Goal: Transaction & Acquisition: Download file/media

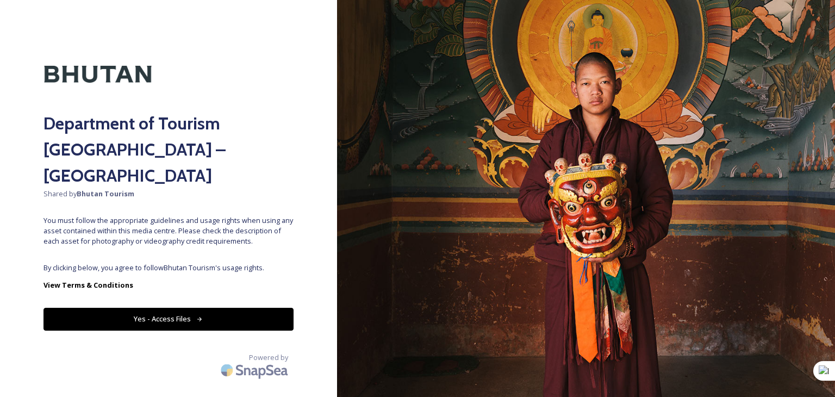
click at [192, 308] on button "Yes - Access Files" at bounding box center [168, 319] width 250 height 22
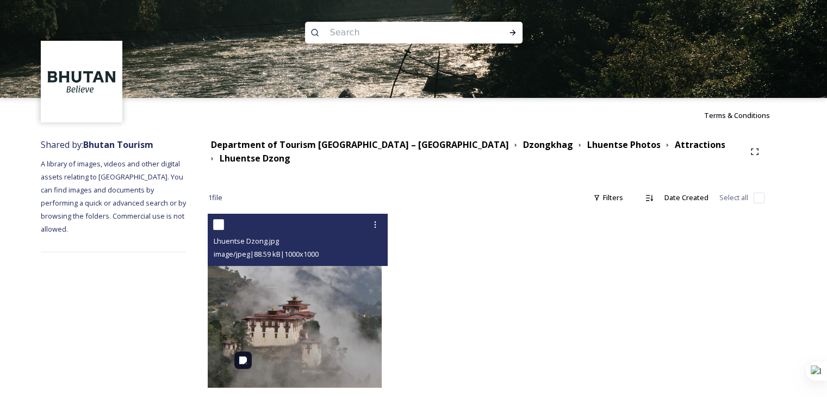
scroll to position [7, 0]
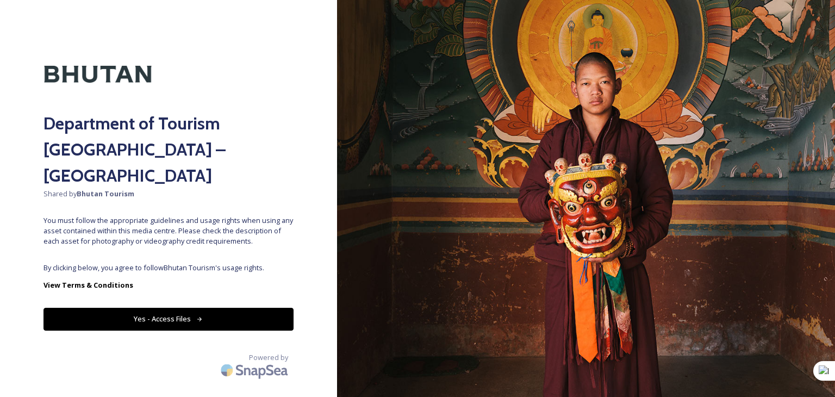
click at [172, 308] on button "Yes - Access Files" at bounding box center [168, 319] width 250 height 22
click at [151, 308] on button "Yes - Access Files" at bounding box center [168, 319] width 250 height 22
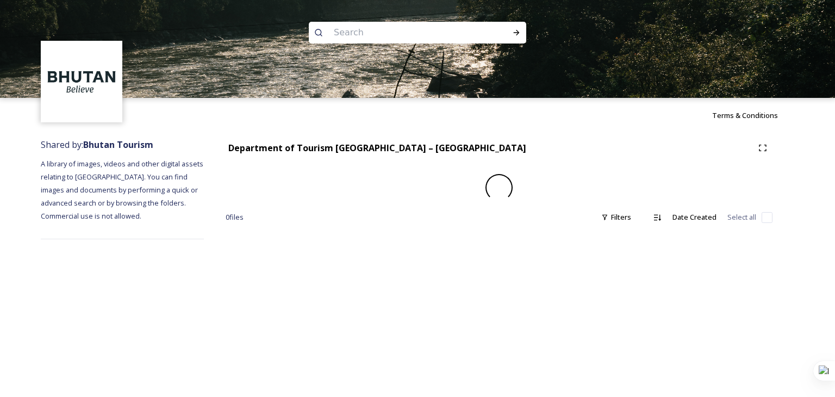
click at [150, 294] on div "Terms & Conditions Shared by: Bhutan Tourism A library of images, videos and ot…" at bounding box center [417, 198] width 835 height 397
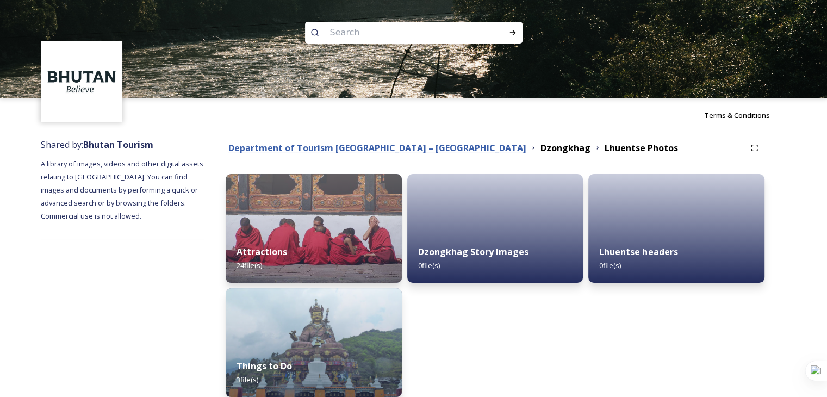
click at [286, 151] on strong "Department of Tourism [GEOGRAPHIC_DATA] – [GEOGRAPHIC_DATA]" at bounding box center [377, 148] width 298 height 12
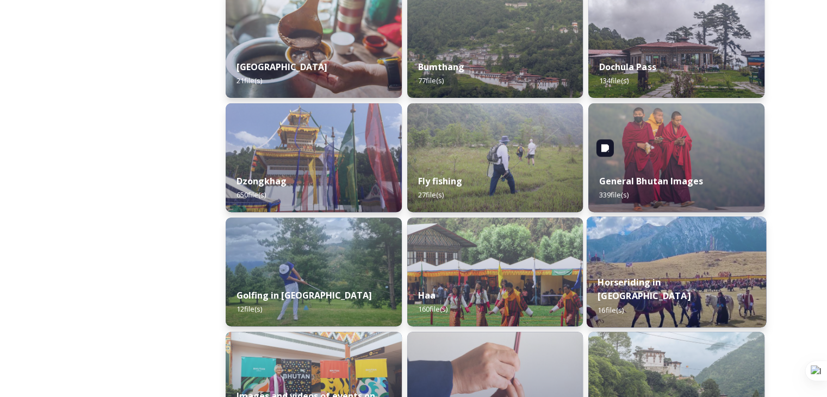
scroll to position [544, 0]
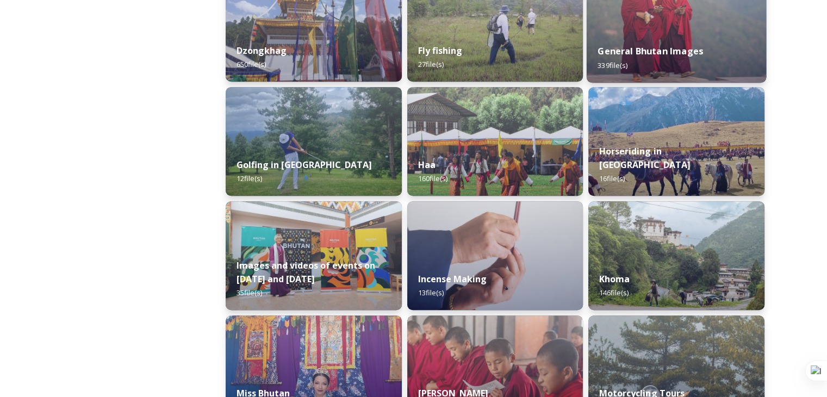
click at [652, 40] on div "General Bhutan Images 339 file(s)" at bounding box center [676, 57] width 179 height 49
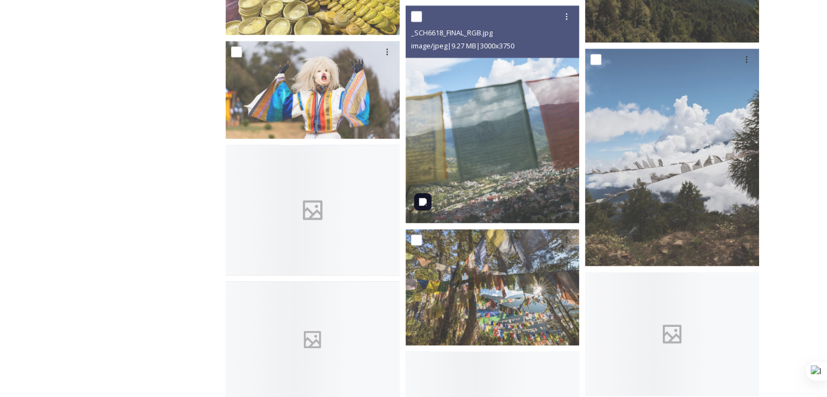
scroll to position [1903, 0]
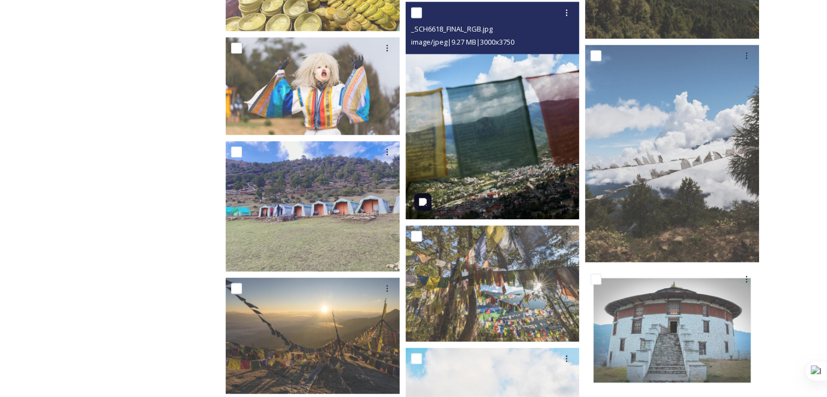
click at [498, 201] on img at bounding box center [493, 110] width 174 height 217
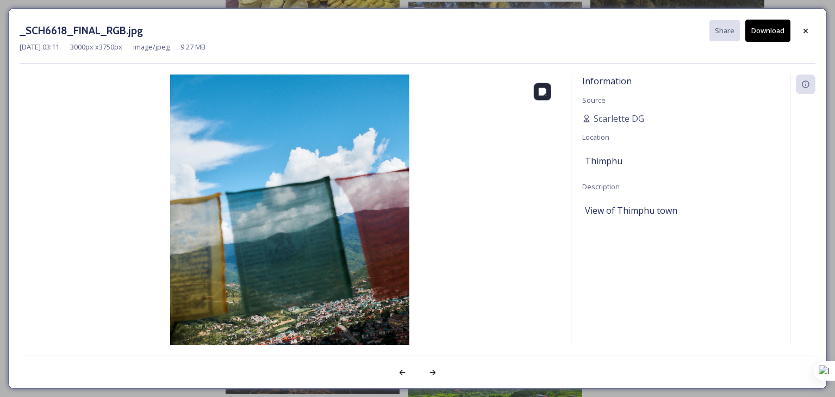
click at [297, 312] on img at bounding box center [290, 223] width 540 height 299
click at [300, 273] on img at bounding box center [290, 223] width 540 height 299
click at [806, 30] on icon at bounding box center [805, 30] width 4 height 4
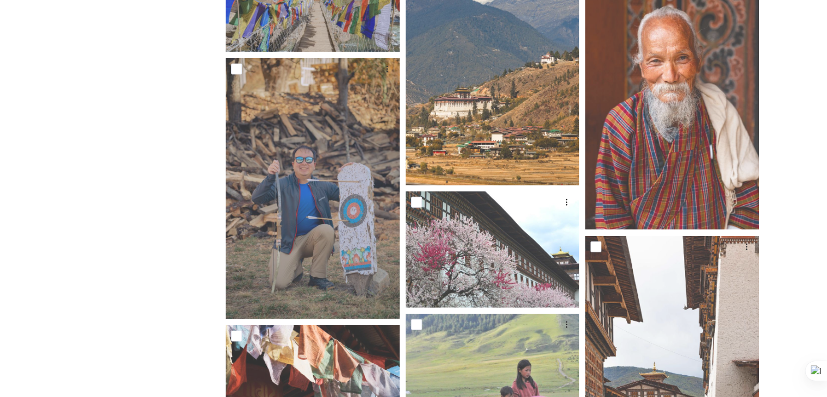
scroll to position [19443, 0]
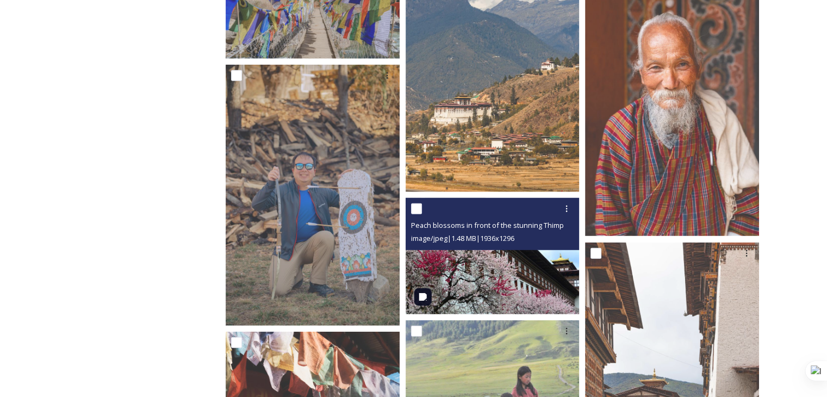
click at [496, 283] on img at bounding box center [493, 256] width 174 height 116
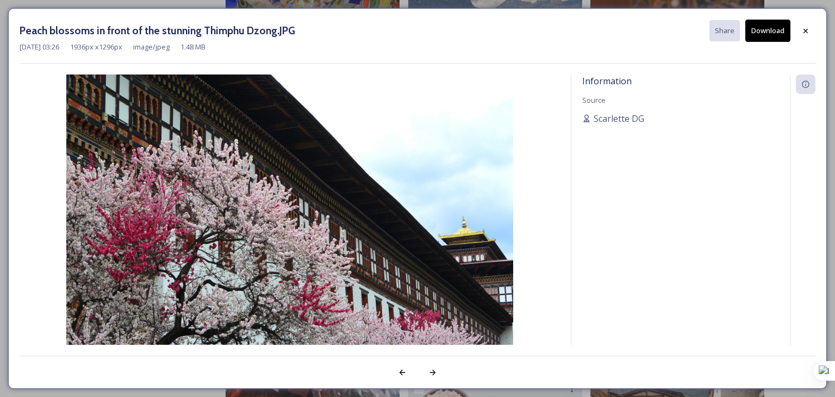
click at [771, 27] on button "Download" at bounding box center [767, 31] width 45 height 22
click at [809, 31] on icon at bounding box center [805, 31] width 9 height 9
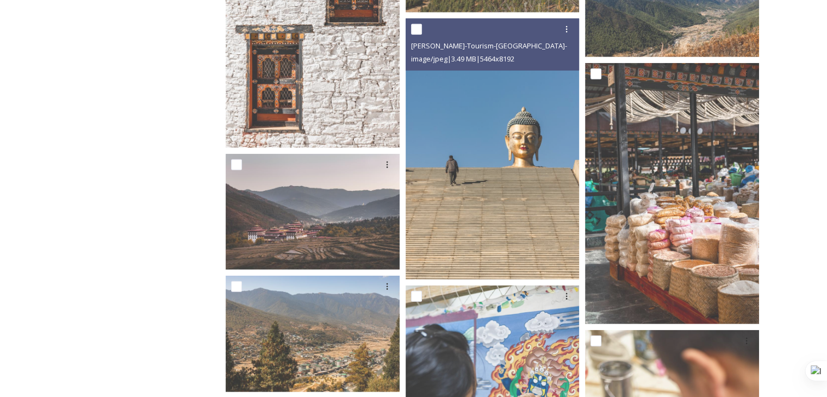
scroll to position [15312, 0]
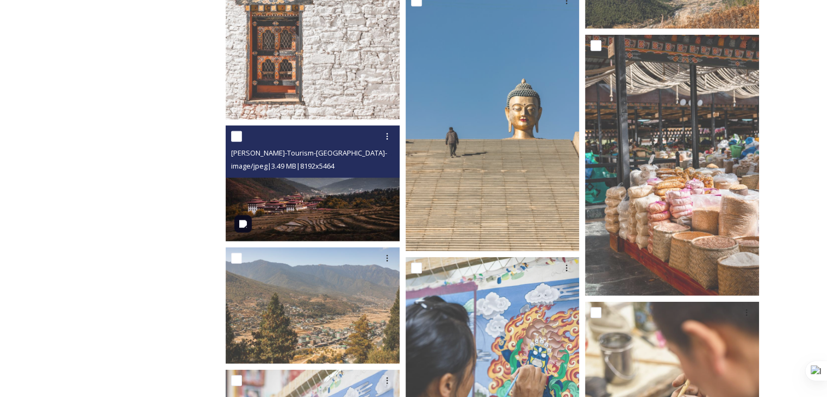
click at [360, 222] on img at bounding box center [313, 184] width 174 height 116
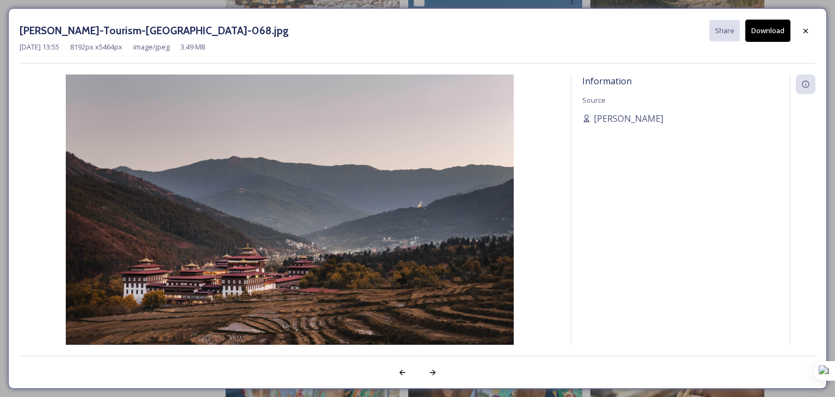
click at [763, 35] on button "Download" at bounding box center [767, 31] width 45 height 22
click at [807, 36] on div at bounding box center [806, 31] width 20 height 20
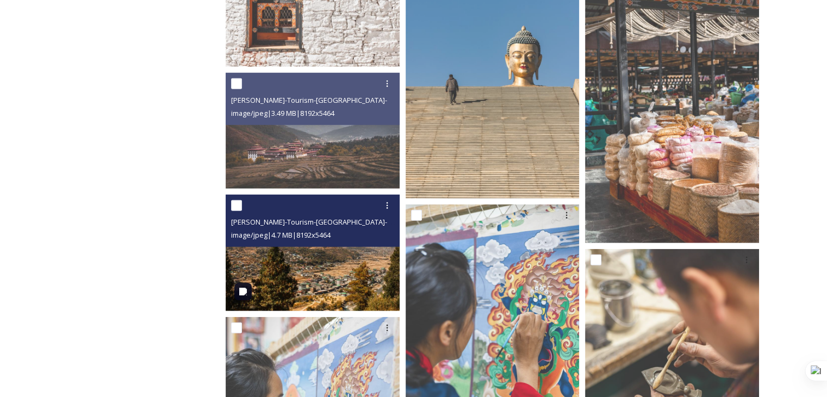
scroll to position [15366, 0]
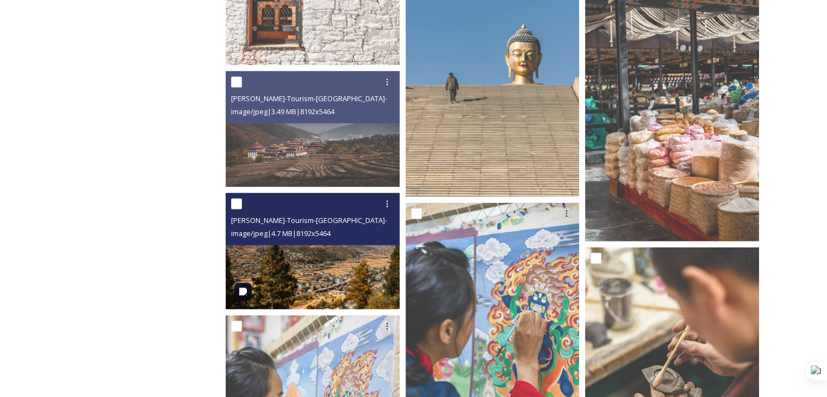
click at [301, 277] on img at bounding box center [313, 251] width 174 height 116
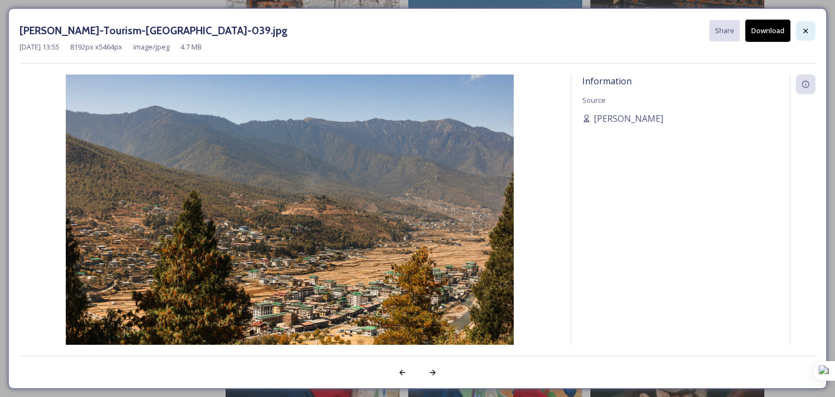
click at [801, 29] on icon at bounding box center [805, 31] width 9 height 9
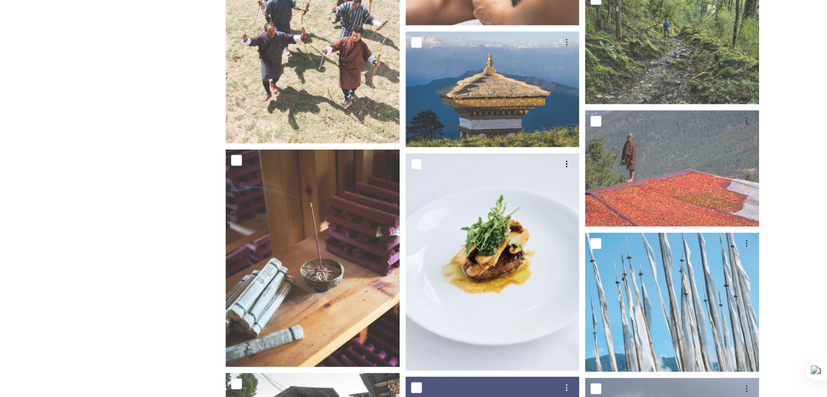
scroll to position [6669, 0]
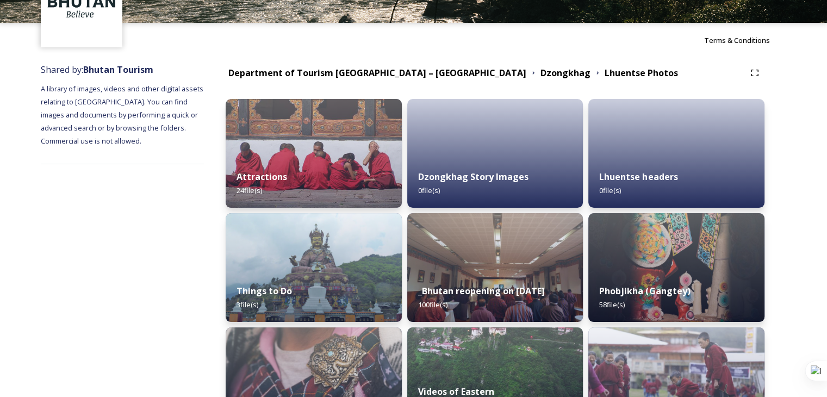
scroll to position [72, 0]
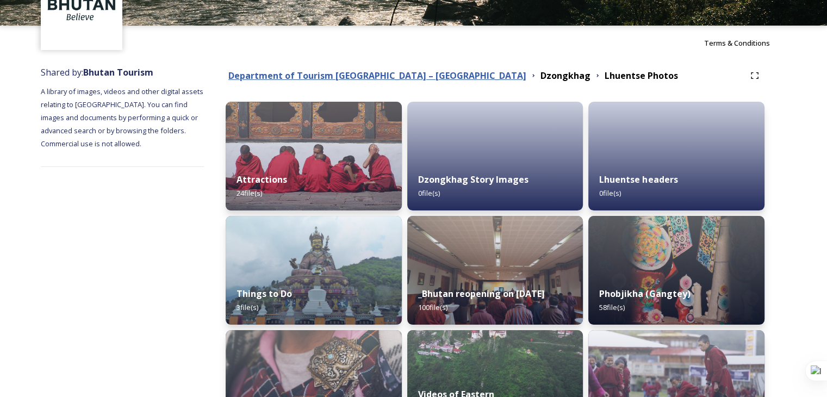
click at [289, 76] on strong "Department of Tourism [GEOGRAPHIC_DATA] – [GEOGRAPHIC_DATA]" at bounding box center [377, 76] width 298 height 12
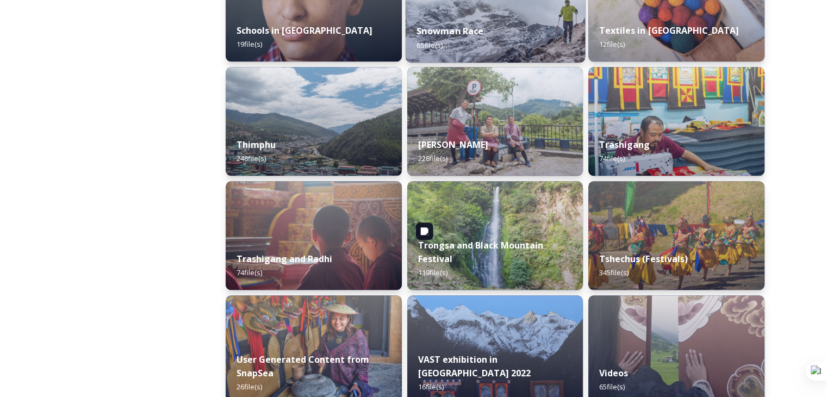
scroll to position [1250, 0]
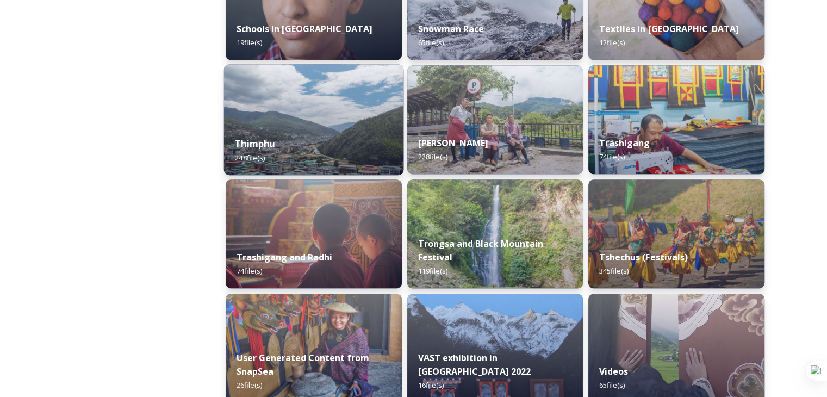
click at [292, 161] on div "Thimphu 248 file(s)" at bounding box center [313, 150] width 179 height 49
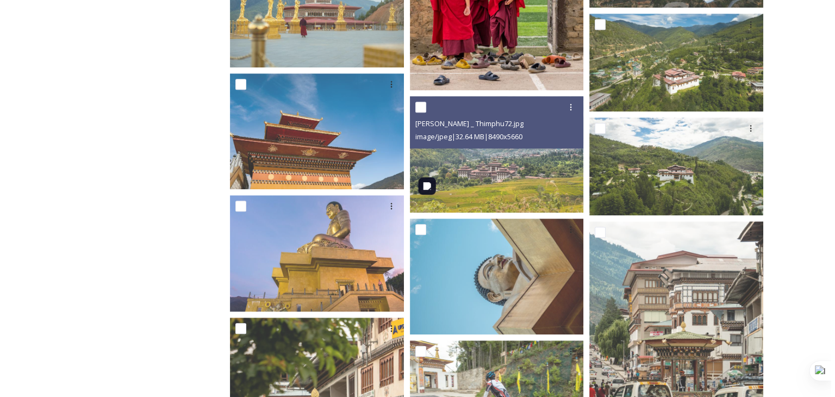
scroll to position [652, 0]
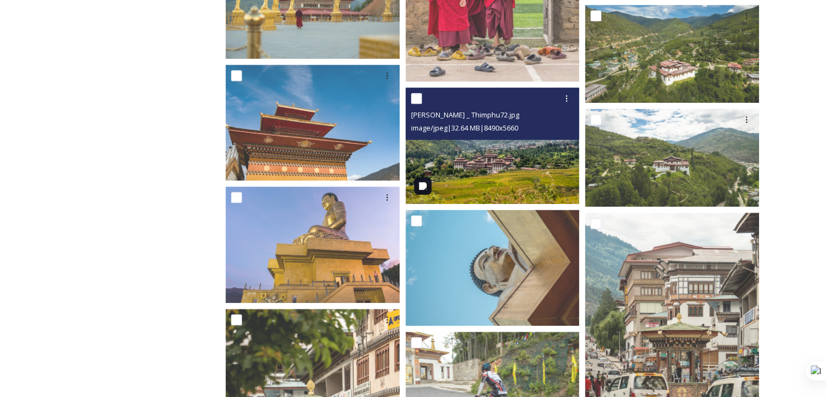
click at [479, 172] on img at bounding box center [493, 146] width 174 height 116
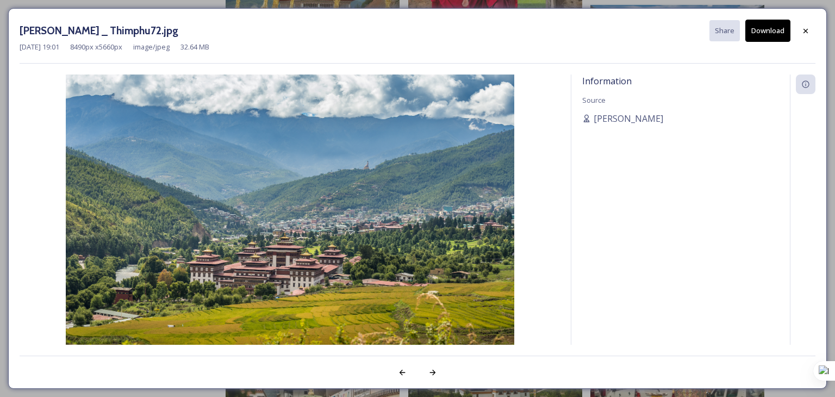
click at [768, 30] on button "Download" at bounding box center [767, 31] width 45 height 22
